Goal: Information Seeking & Learning: Learn about a topic

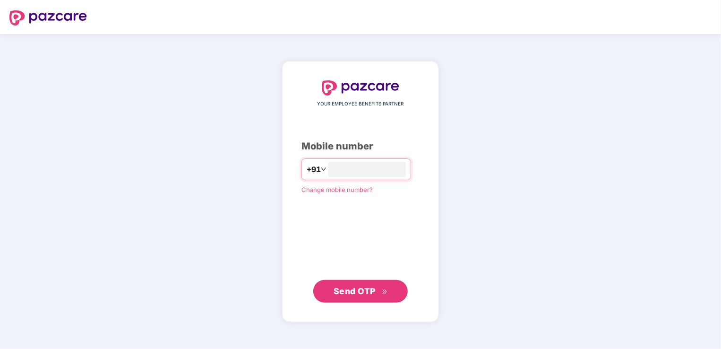
click at [353, 277] on div "**********" at bounding box center [360, 191] width 118 height 222
click at [353, 283] on button "Send OTP" at bounding box center [360, 290] width 94 height 23
click at [328, 173] on input "**********" at bounding box center [366, 169] width 77 height 15
type input "**********"
click at [364, 290] on span "Send OTP" at bounding box center [354, 290] width 42 height 10
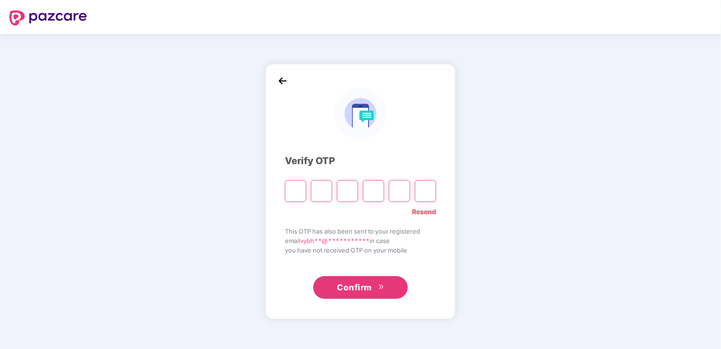
type input "*"
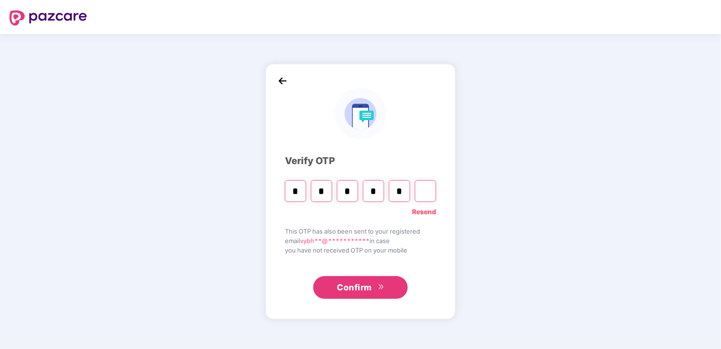
type input "*"
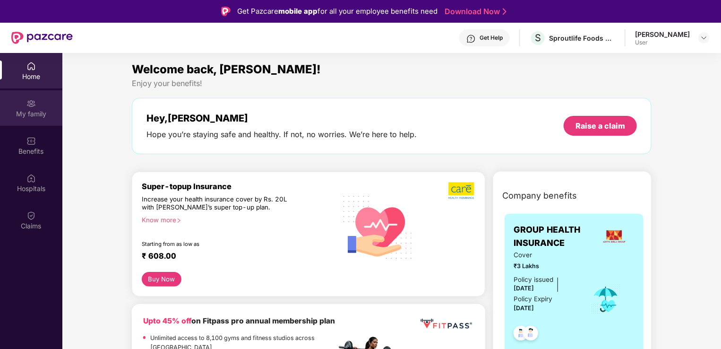
click at [29, 96] on div "My family" at bounding box center [31, 107] width 62 height 35
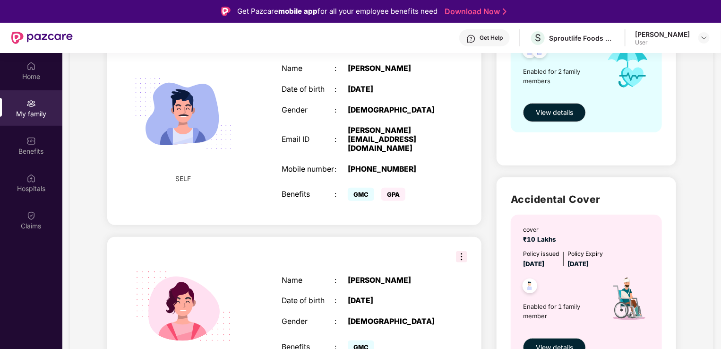
scroll to position [214, 0]
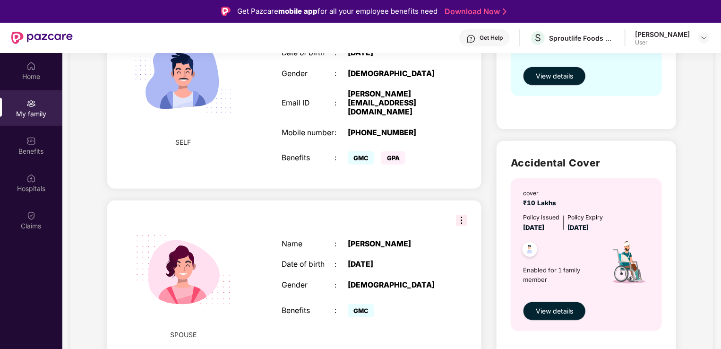
click at [461, 214] on img at bounding box center [461, 219] width 11 height 11
click at [449, 282] on div "Name : [PERSON_NAME] Date of birth : [DEMOGRAPHIC_DATA] Gender : [DEMOGRAPHIC_D…" at bounding box center [361, 280] width 178 height 104
click at [462, 214] on img at bounding box center [461, 219] width 11 height 11
click at [387, 201] on div "SPOUSE Name : [PERSON_NAME] Date of birth : [DEMOGRAPHIC_DATA] Gender : [DEMOGR…" at bounding box center [294, 279] width 374 height 158
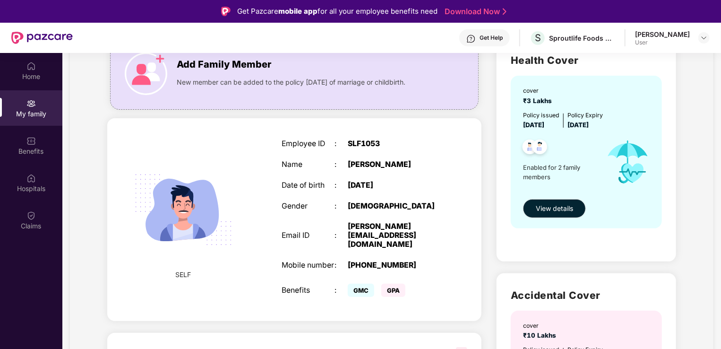
scroll to position [0, 0]
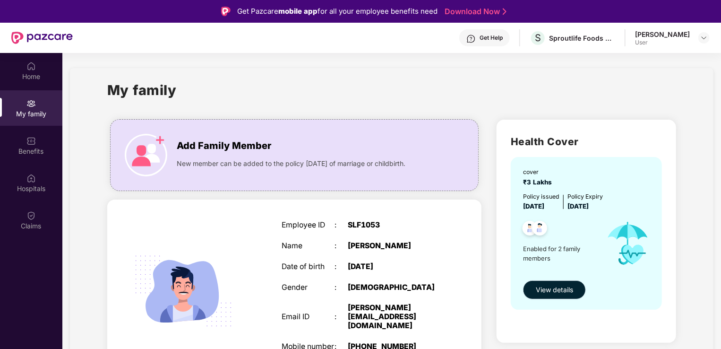
click at [555, 294] on span "View details" at bounding box center [554, 289] width 37 height 10
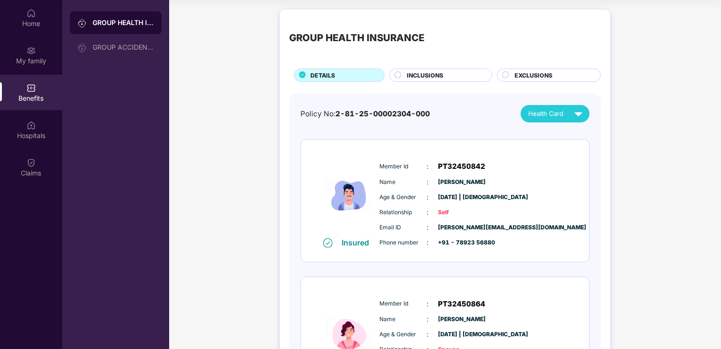
click at [426, 74] on span "INCLUSIONS" at bounding box center [425, 75] width 36 height 9
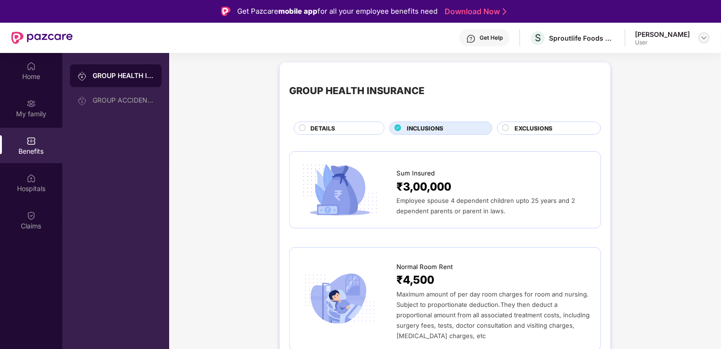
click at [701, 35] on img at bounding box center [704, 38] width 8 height 8
click at [32, 99] on img at bounding box center [30, 103] width 9 height 9
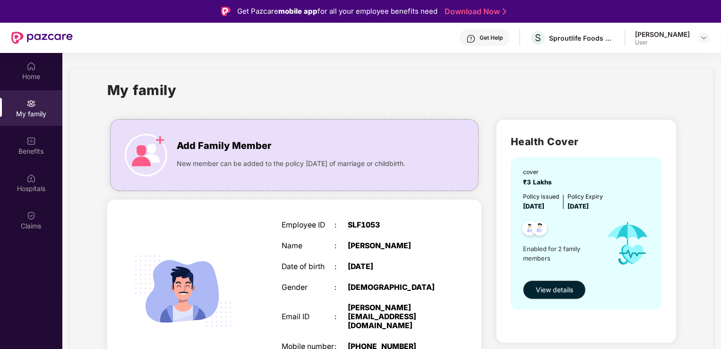
scroll to position [189, 0]
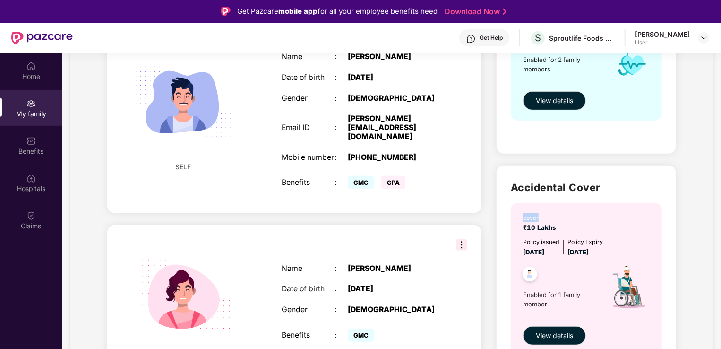
drag, startPoint x: 719, startPoint y: 197, endPoint x: 720, endPoint y: 178, distance: 19.9
click at [720, 178] on div "Home My family Benefits Hospitals Claims My family Add Family Member New member…" at bounding box center [360, 227] width 721 height 349
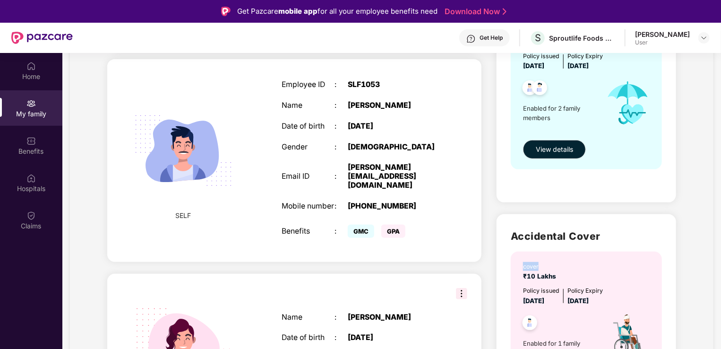
scroll to position [141, 0]
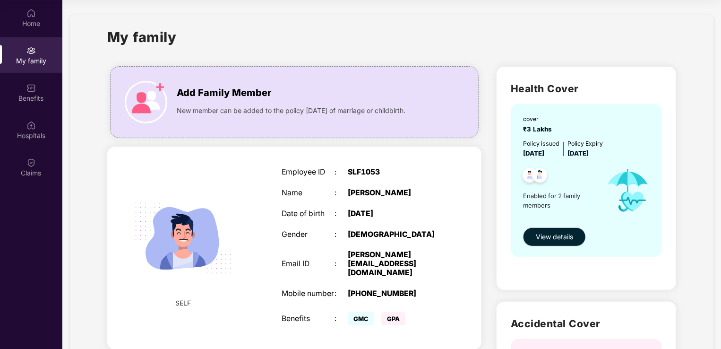
drag, startPoint x: 411, startPoint y: 194, endPoint x: 424, endPoint y: 191, distance: 13.0
click at [424, 191] on div "[PERSON_NAME]" at bounding box center [394, 192] width 93 height 9
drag, startPoint x: 424, startPoint y: 191, endPoint x: 433, endPoint y: 190, distance: 8.6
click at [433, 190] on div "[PERSON_NAME]" at bounding box center [394, 192] width 93 height 9
drag, startPoint x: 350, startPoint y: 171, endPoint x: 388, endPoint y: 175, distance: 38.4
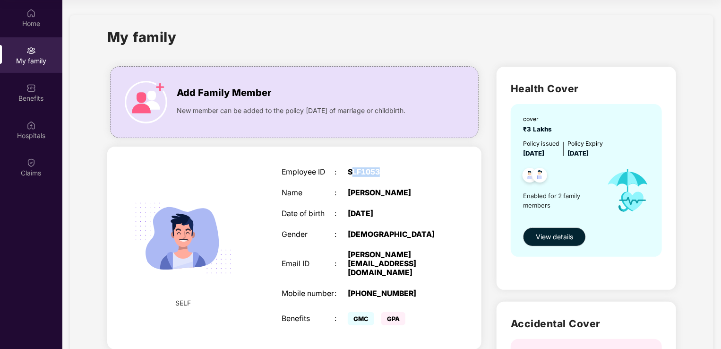
click at [388, 175] on div "SLF1053" at bounding box center [394, 172] width 93 height 9
drag, startPoint x: 388, startPoint y: 175, endPoint x: 412, endPoint y: 192, distance: 28.8
click at [413, 191] on div "[PERSON_NAME]" at bounding box center [394, 192] width 93 height 9
click at [412, 192] on div "[PERSON_NAME]" at bounding box center [394, 192] width 93 height 9
click at [24, 94] on div "Benefits" at bounding box center [31, 98] width 62 height 9
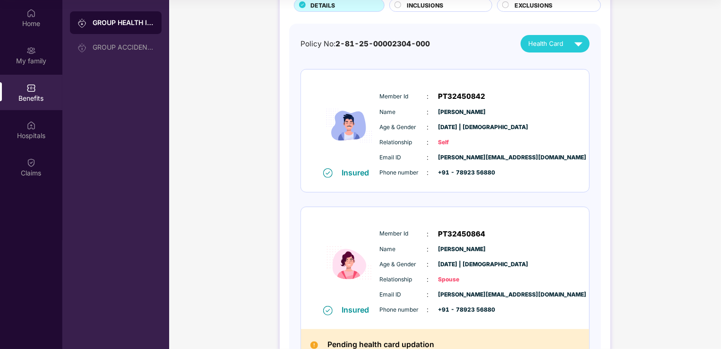
scroll to position [136, 0]
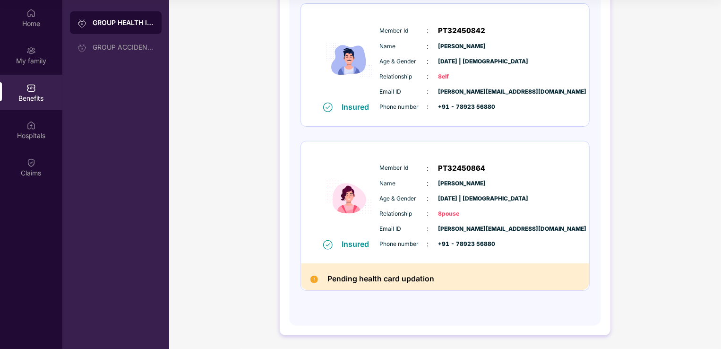
click at [313, 276] on img at bounding box center [314, 279] width 8 height 8
click at [340, 240] on div "Insured" at bounding box center [356, 243] width 43 height 9
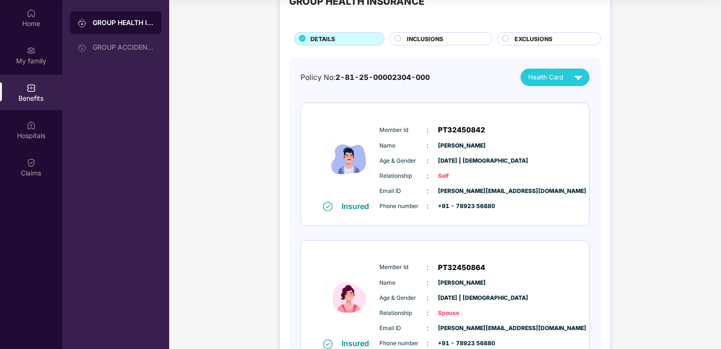
scroll to position [0, 0]
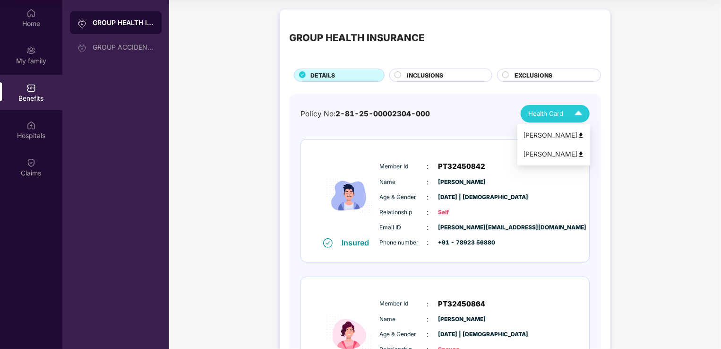
click at [537, 115] on span "Health Card" at bounding box center [545, 114] width 35 height 10
click at [537, 155] on div "[PERSON_NAME]" at bounding box center [553, 154] width 61 height 10
click at [551, 151] on div "[PERSON_NAME]" at bounding box center [553, 154] width 61 height 10
click at [522, 75] on span "EXCLUSIONS" at bounding box center [533, 75] width 38 height 9
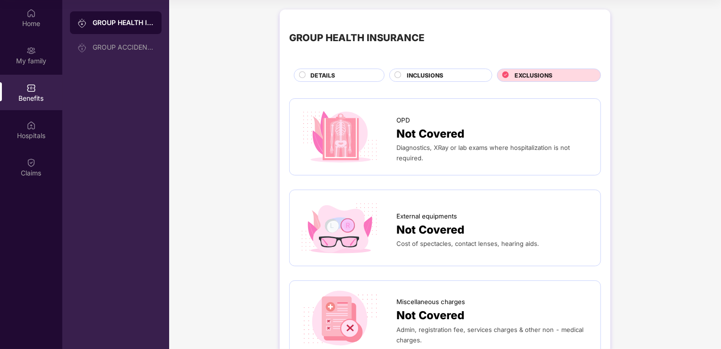
click at [510, 74] on div "EXCLUSIONS" at bounding box center [553, 76] width 86 height 10
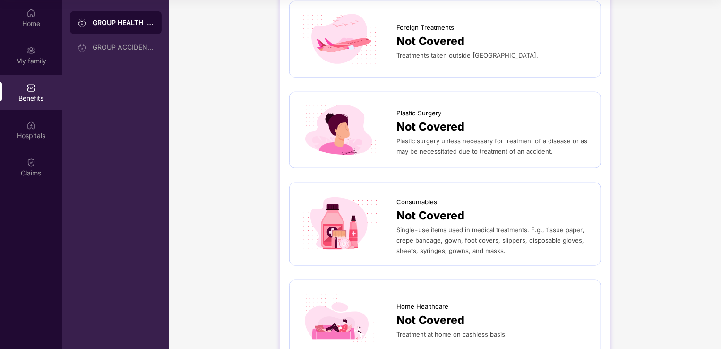
scroll to position [504, 0]
